Goal: Transaction & Acquisition: Purchase product/service

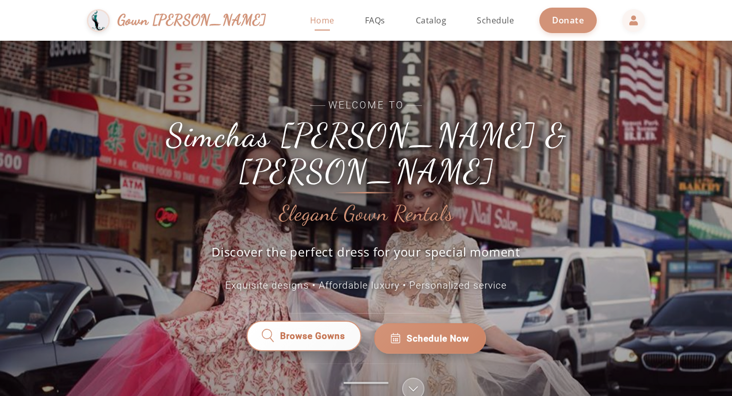
click at [301, 332] on span "Browse Gowns" at bounding box center [312, 338] width 65 height 13
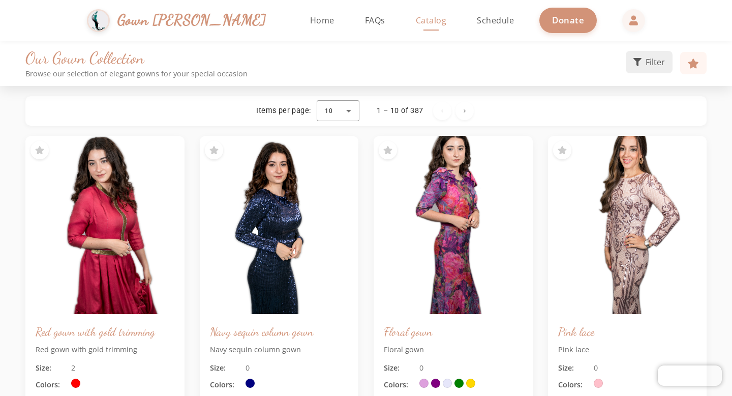
click at [643, 60] on button "Filter" at bounding box center [649, 62] width 47 height 22
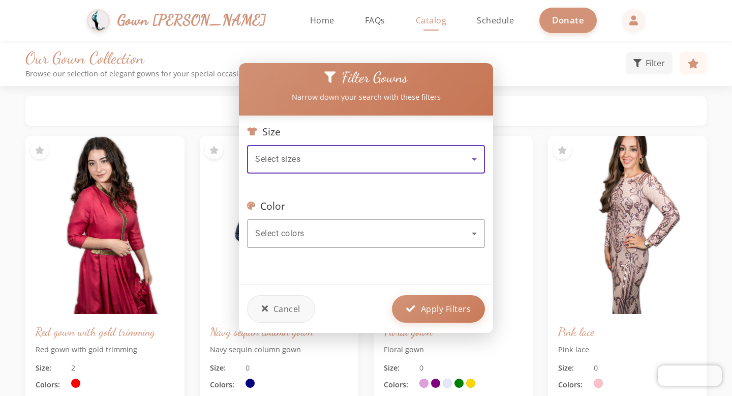
click at [476, 158] on icon at bounding box center [474, 159] width 12 height 12
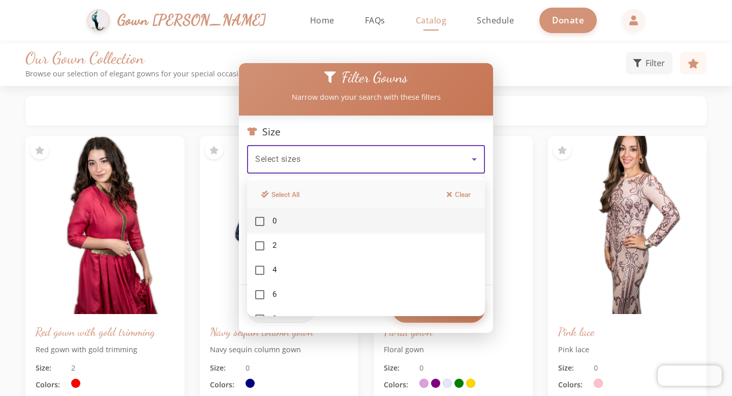
click at [474, 159] on div at bounding box center [366, 198] width 732 height 396
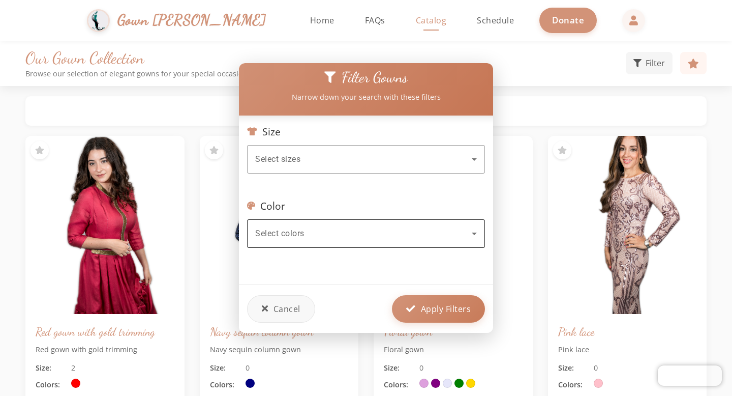
click at [475, 233] on icon at bounding box center [474, 233] width 5 height 3
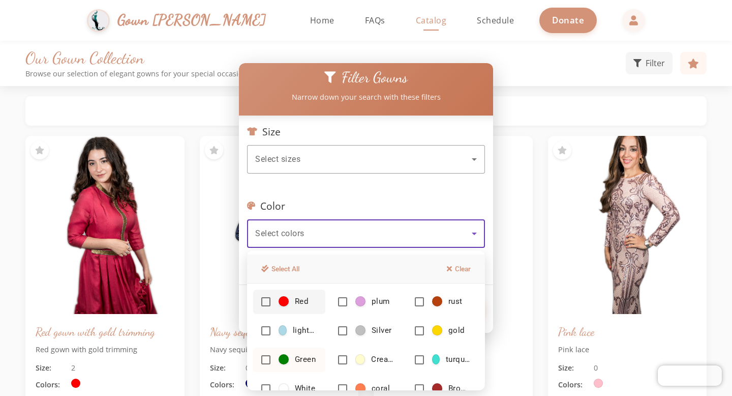
click at [263, 360] on mat-pseudo-checkbox at bounding box center [265, 359] width 9 height 9
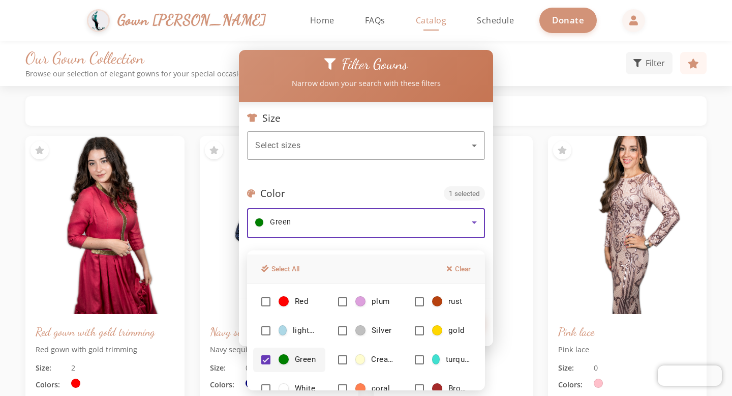
click at [536, 244] on div at bounding box center [366, 198] width 732 height 396
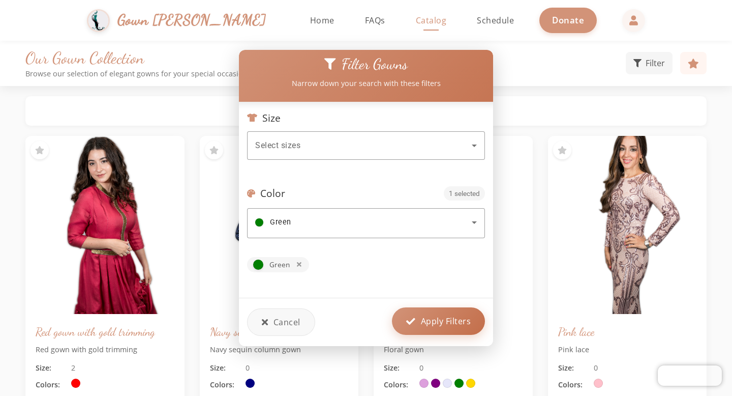
click at [439, 328] on button "Apply Filters" at bounding box center [438, 320] width 93 height 27
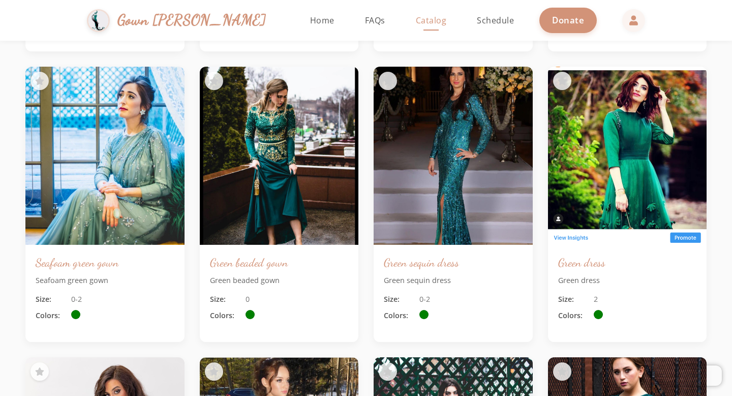
scroll to position [1198, 0]
